Goal: Complete application form

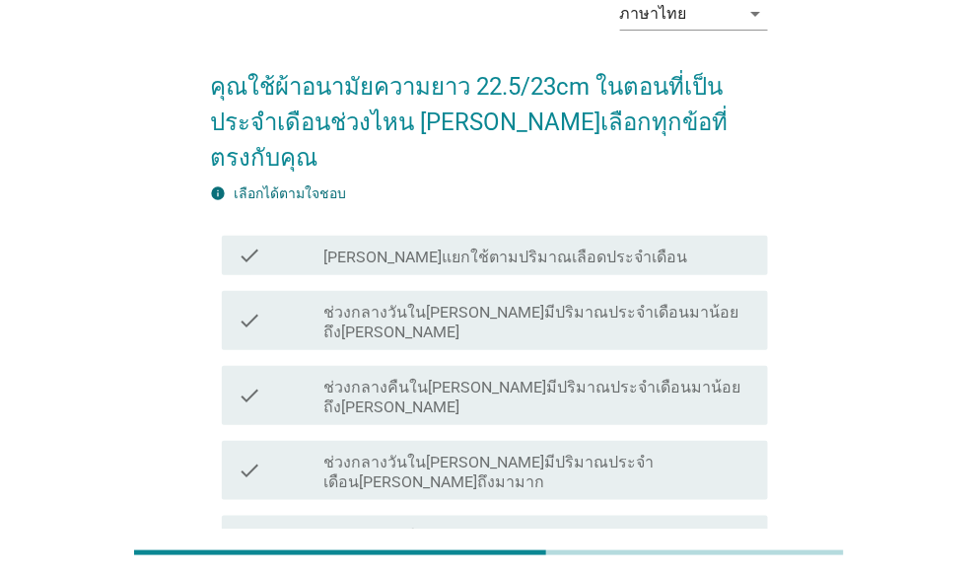
scroll to position [87, 0]
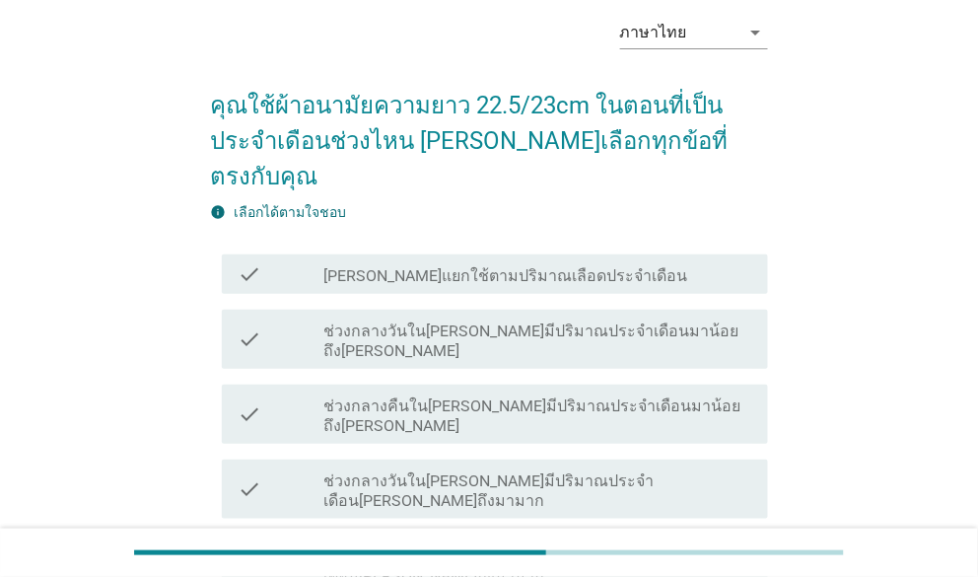
click at [443, 546] on label "ช่วงกลางคืนใน[PERSON_NAME]มีปริมาณประจำเดือน[PERSON_NAME]ถึงมามาก" at bounding box center [537, 565] width 428 height 39
click at [440, 546] on label "ช่วงกลางคืนใน[PERSON_NAME]มีปริมาณประจำเดือน[PERSON_NAME]ถึงมามาก" at bounding box center [537, 565] width 428 height 39
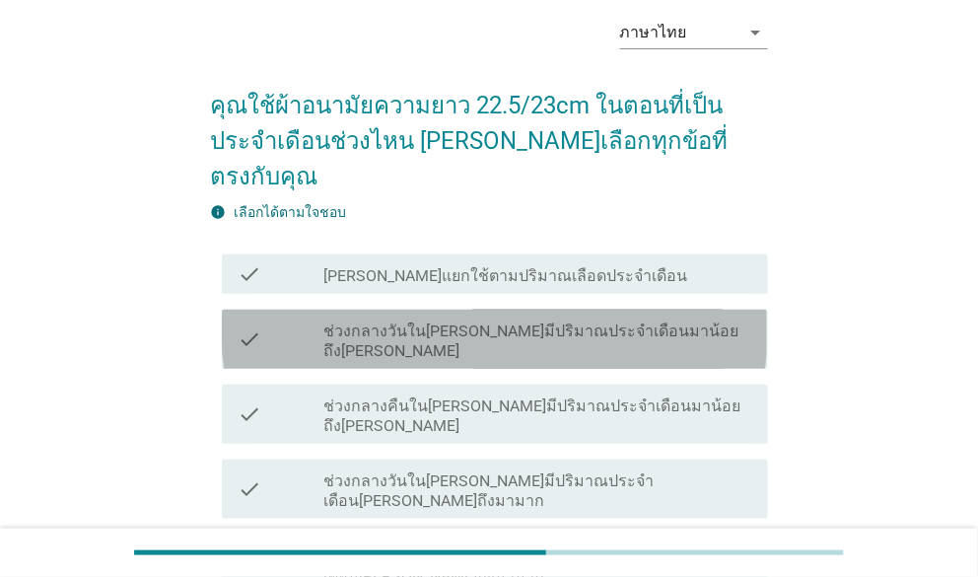
click at [433, 321] on label "ช่วงกลางวันใน[PERSON_NAME]มีปริมาณประจำเดือนมาน้อยถึง[PERSON_NAME]" at bounding box center [537, 340] width 428 height 39
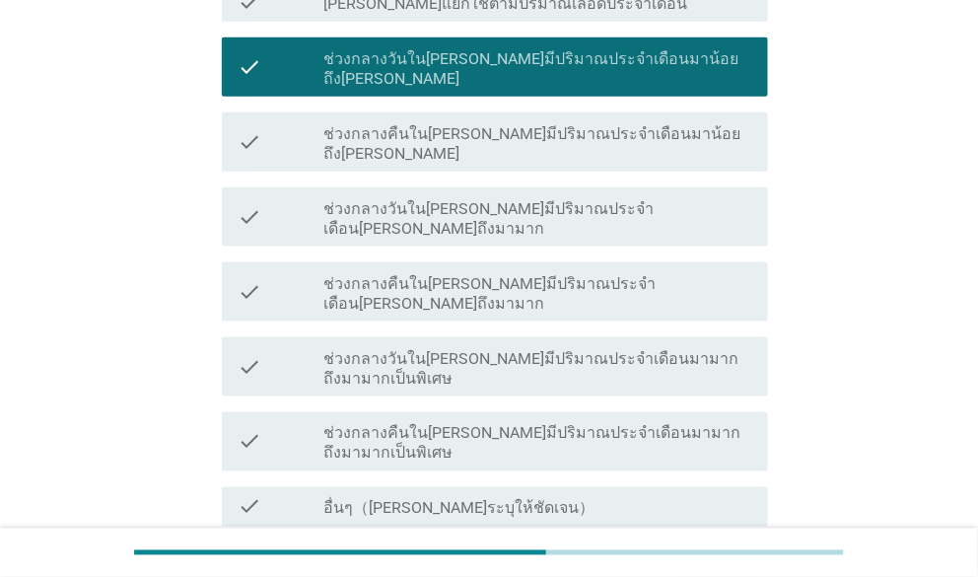
scroll to position [383, 0]
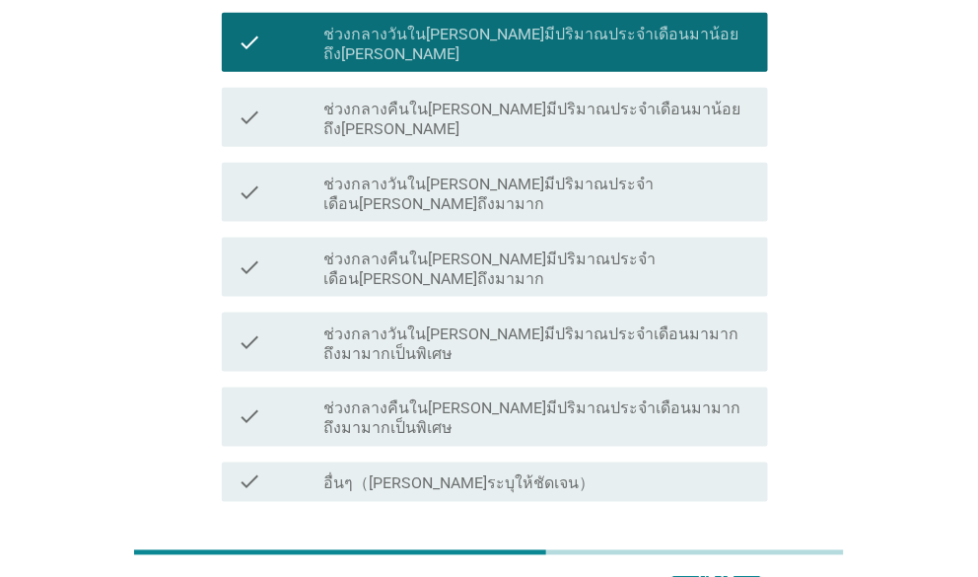
click at [733, 549] on div "ต่อไป" at bounding box center [488, 572] width 557 height 47
drag, startPoint x: 728, startPoint y: 408, endPoint x: 727, endPoint y: 434, distance: 25.6
click at [728, 561] on div "ต่อไป" at bounding box center [716, 573] width 55 height 24
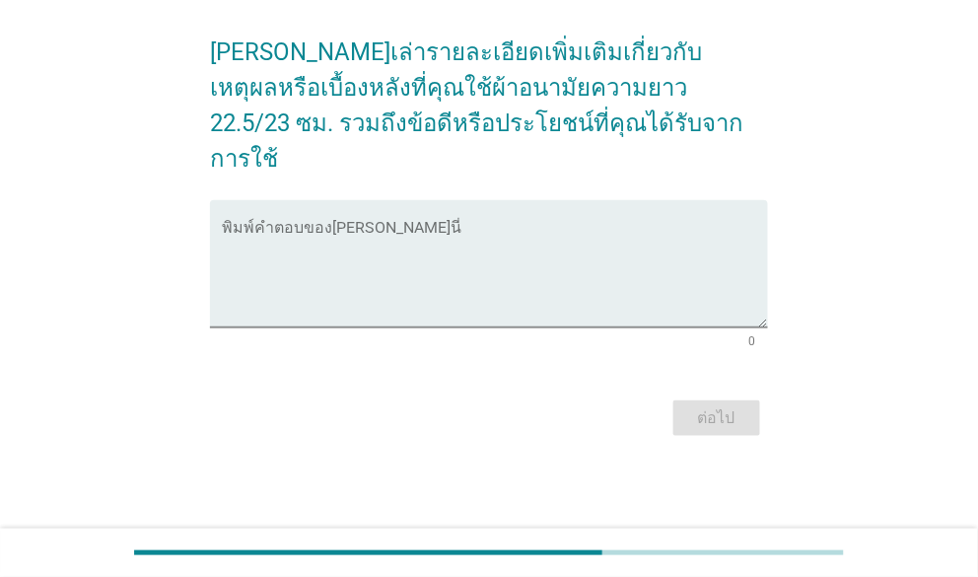
scroll to position [0, 0]
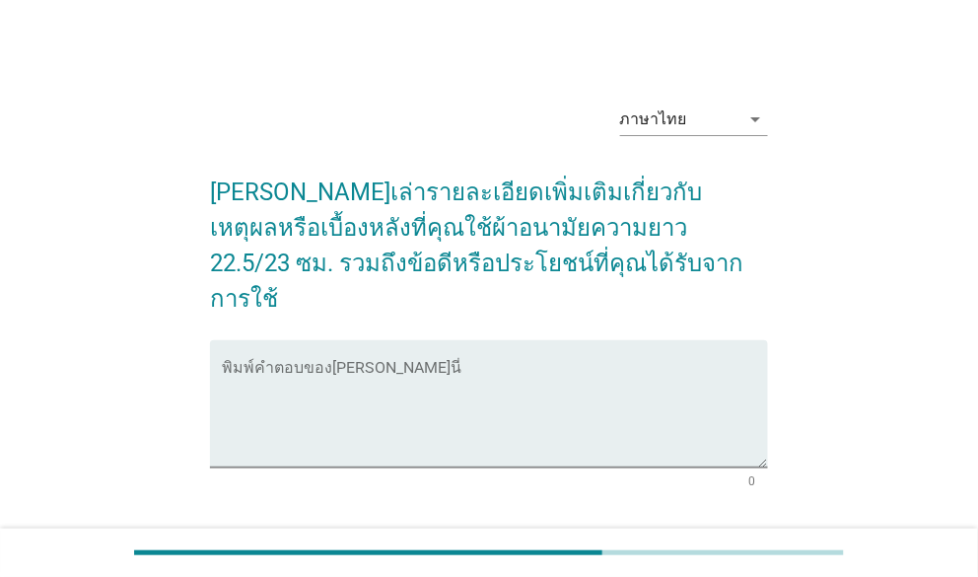
drag, startPoint x: 115, startPoint y: 109, endPoint x: 950, endPoint y: 1, distance: 841.9
click at [118, 109] on div "ภาษาไทย arrow_drop_down [PERSON_NAME]เล่ารายละเอียดเพิ่มเติมเกี่ยวกับเหตุผลหรือ…" at bounding box center [488, 334] width 883 height 525
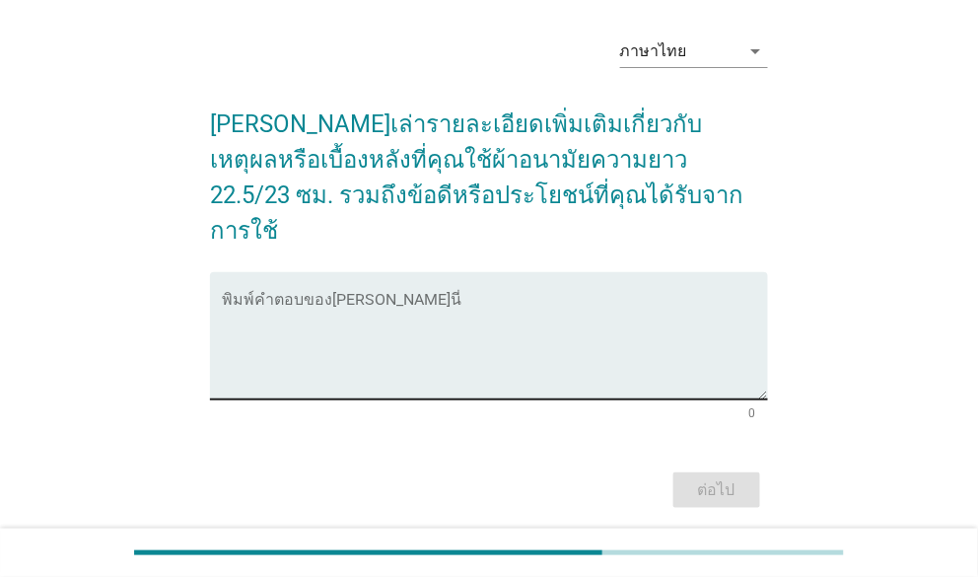
scroll to position [98, 0]
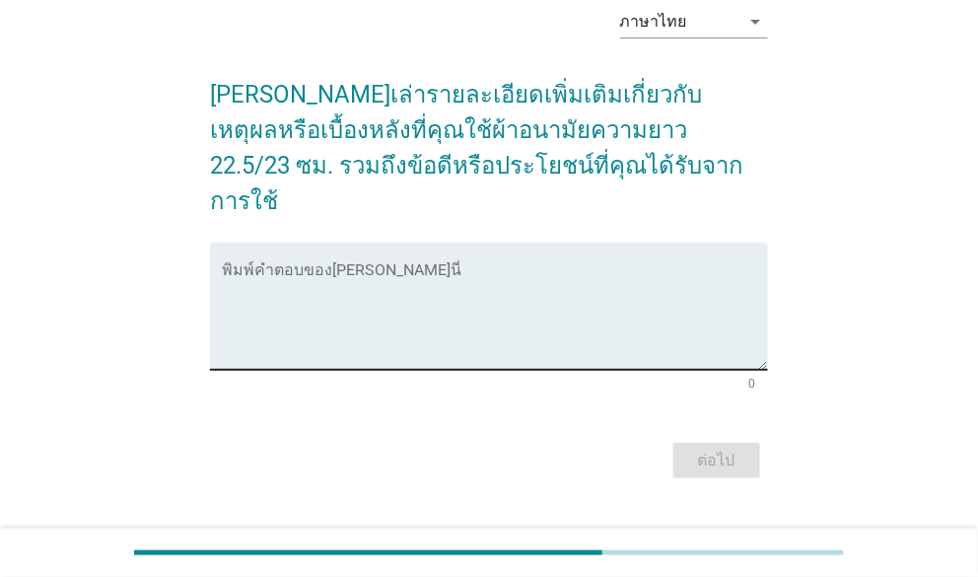
click at [507, 299] on textarea "พิมพ์คำตอบของคุณ ที่นี่" at bounding box center [494, 317] width 545 height 103
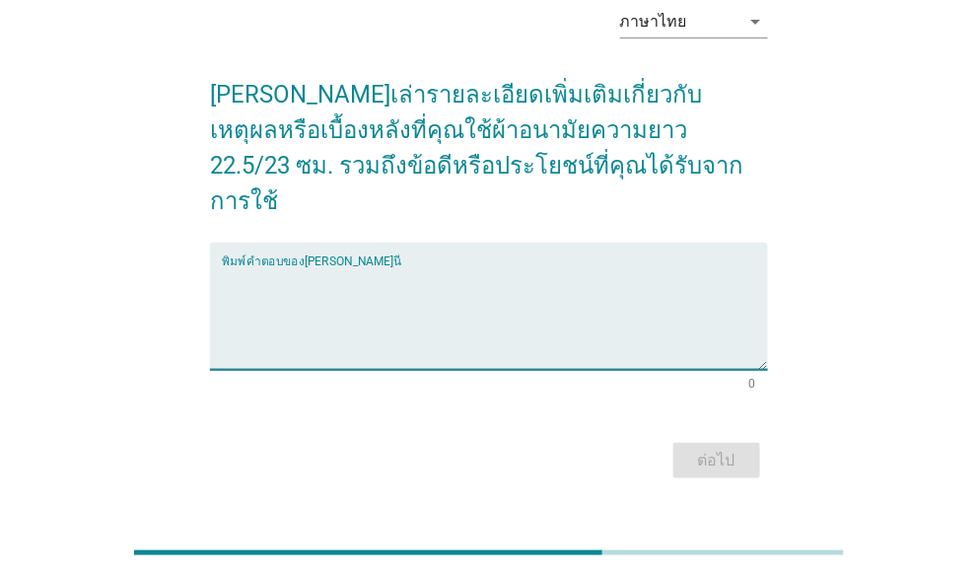
type textarea "v"
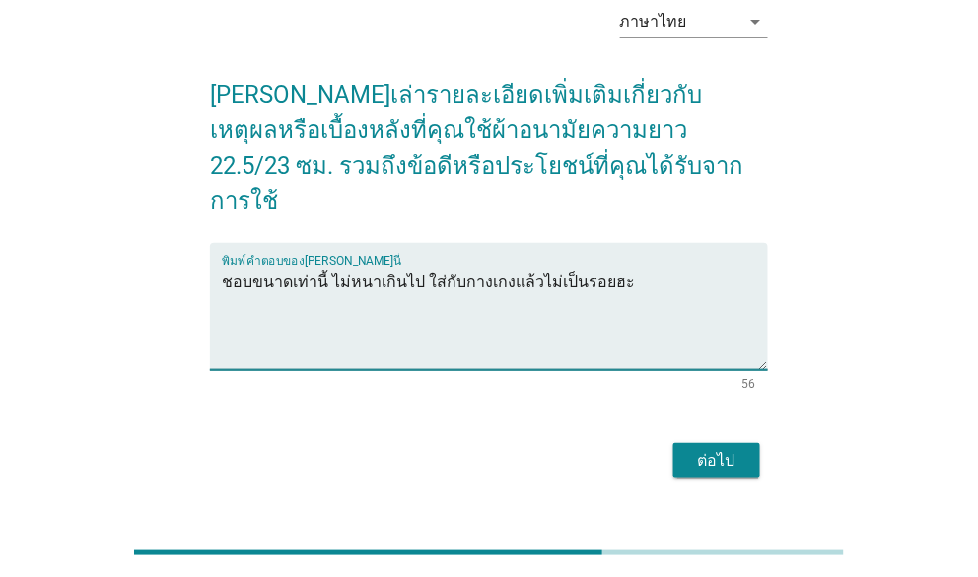
type textarea "ชอบขนาดเท่านี้ ไม่หนาเกินไป ใส่กับกางเกงแล้วไม่เป็นรอยฮะ"
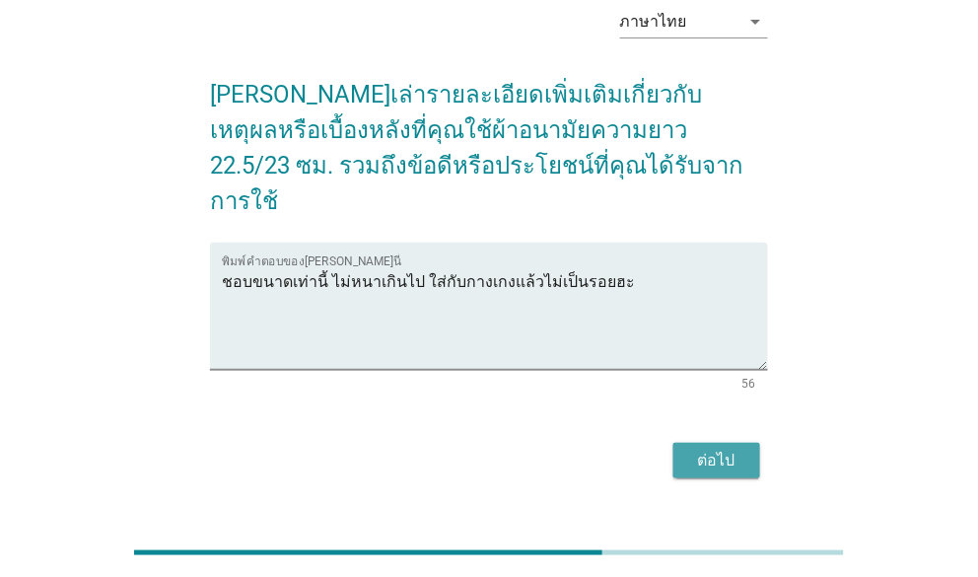
click at [730, 443] on button "ต่อไป" at bounding box center [716, 460] width 87 height 35
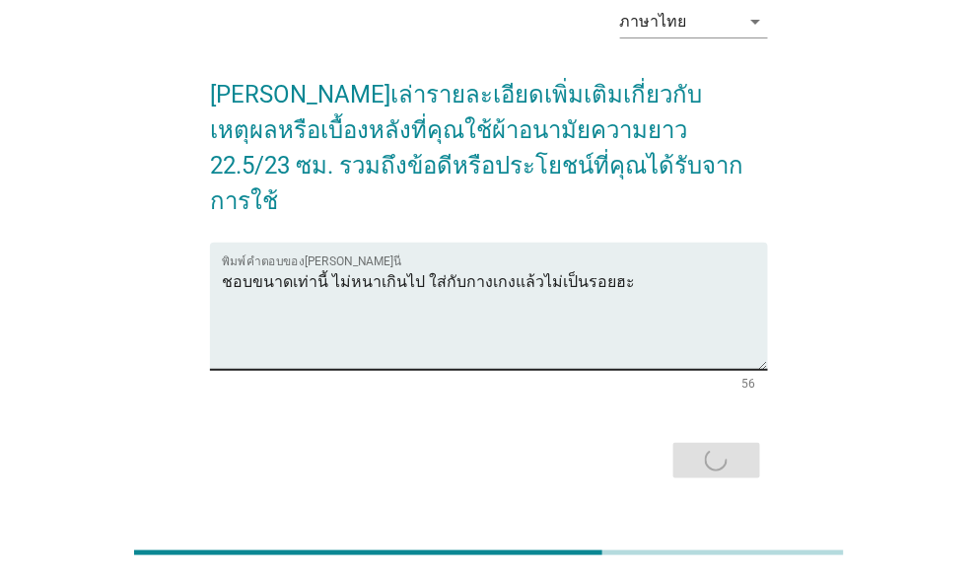
scroll to position [0, 0]
